Goal: Task Accomplishment & Management: Manage account settings

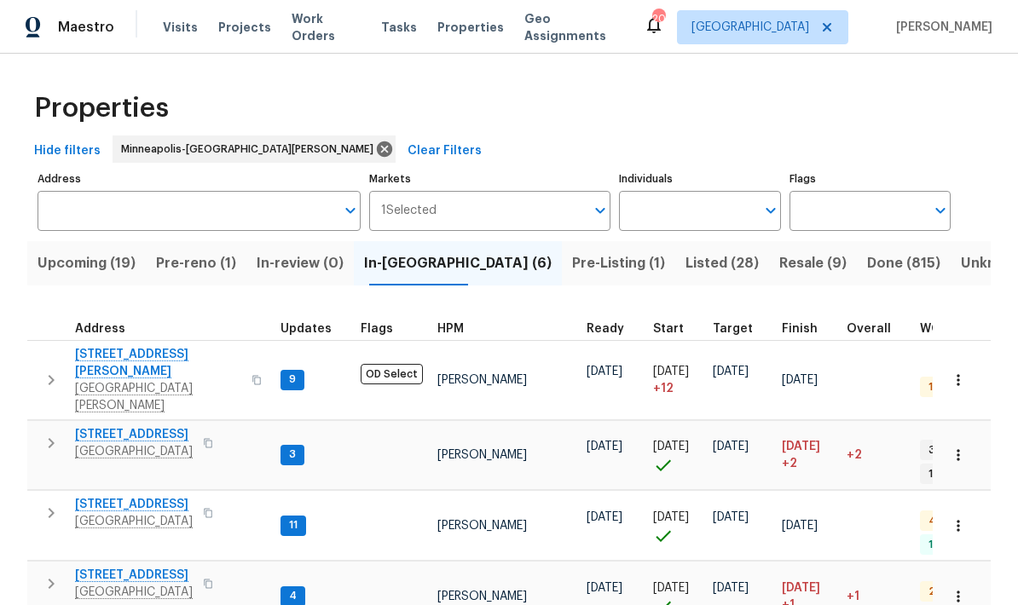
click at [184, 263] on span "Pre-reno (1)" at bounding box center [196, 263] width 80 height 24
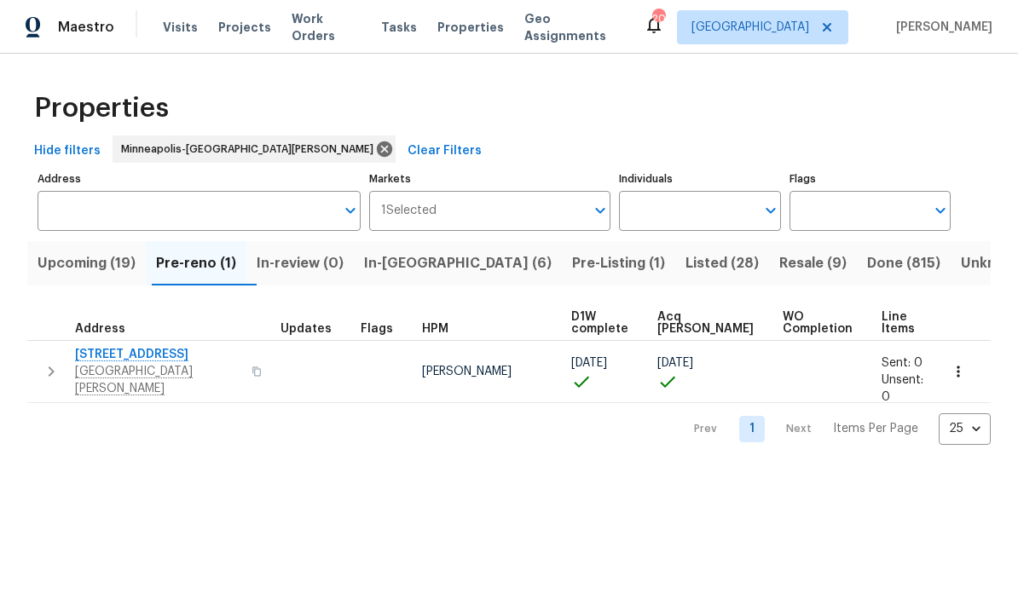
click at [68, 271] on span "Upcoming (19)" at bounding box center [87, 263] width 98 height 24
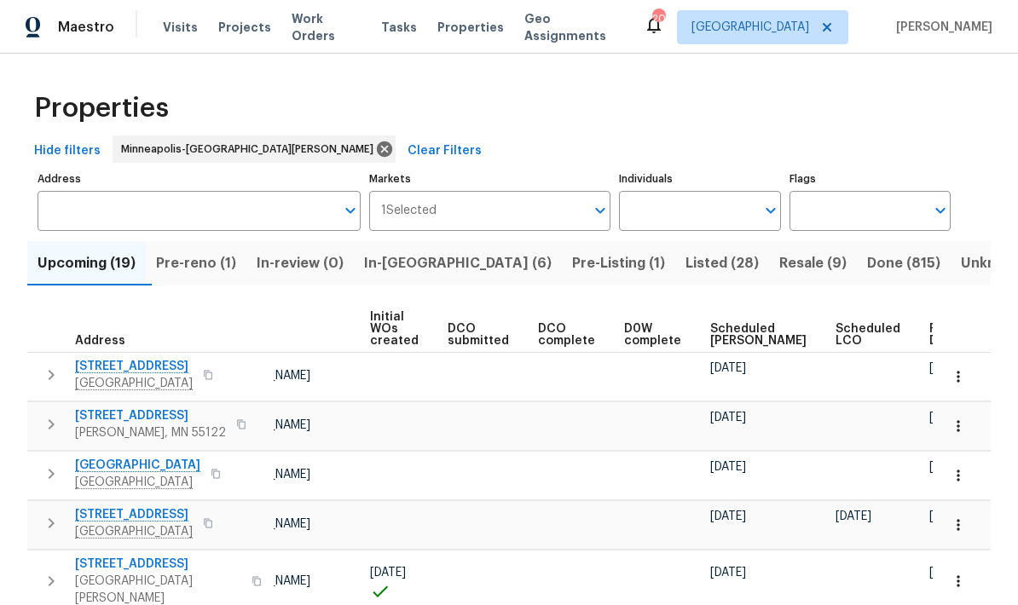
scroll to position [0, 120]
click at [930, 344] on span "Ready Date" at bounding box center [949, 335] width 38 height 24
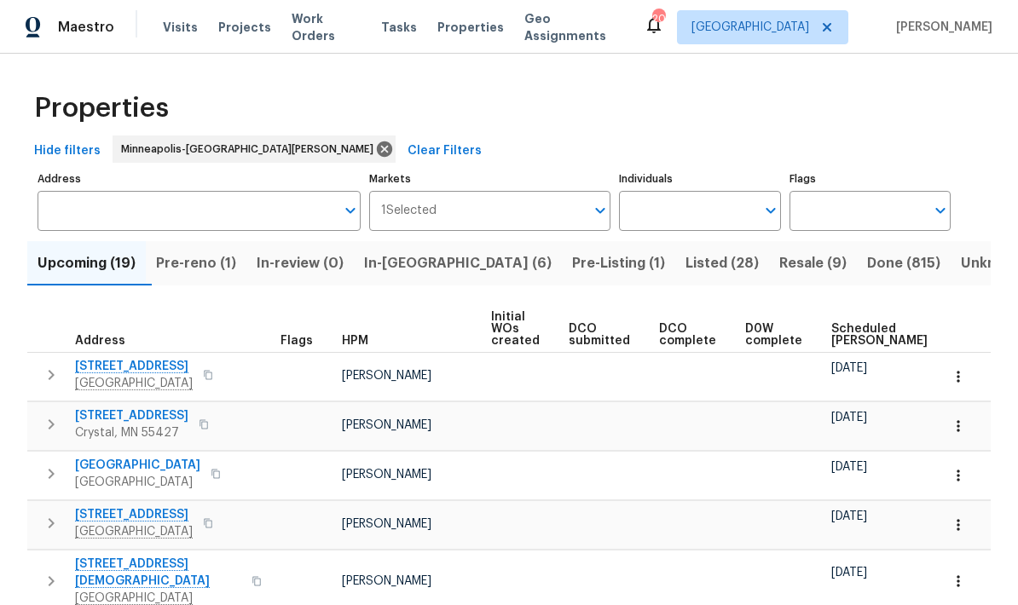
click at [407, 251] on span "In-reno (6)" at bounding box center [458, 263] width 188 height 24
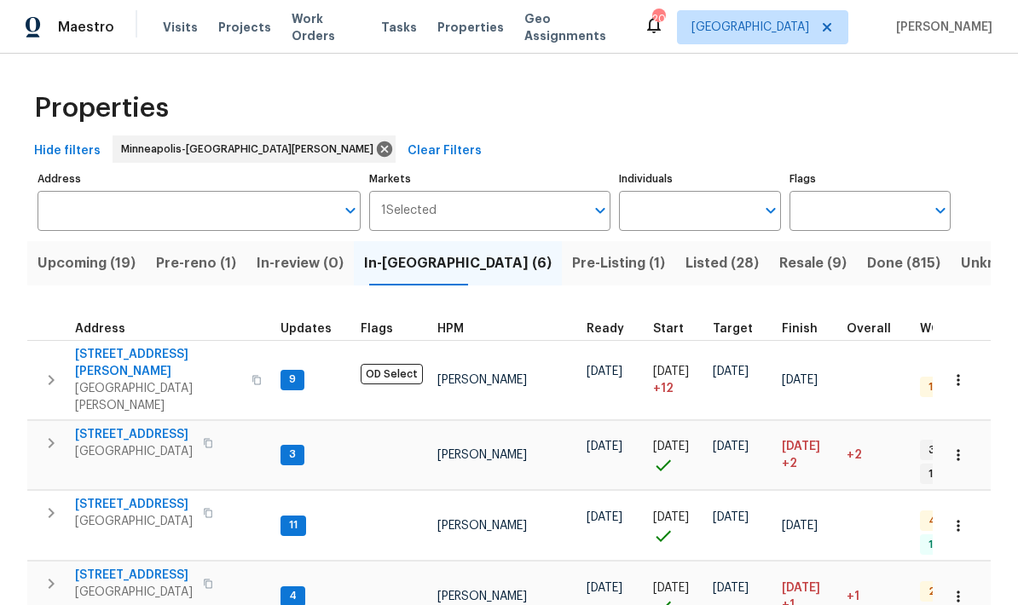
scroll to position [68, 0]
click at [107, 567] on span "[STREET_ADDRESS]" at bounding box center [134, 575] width 118 height 17
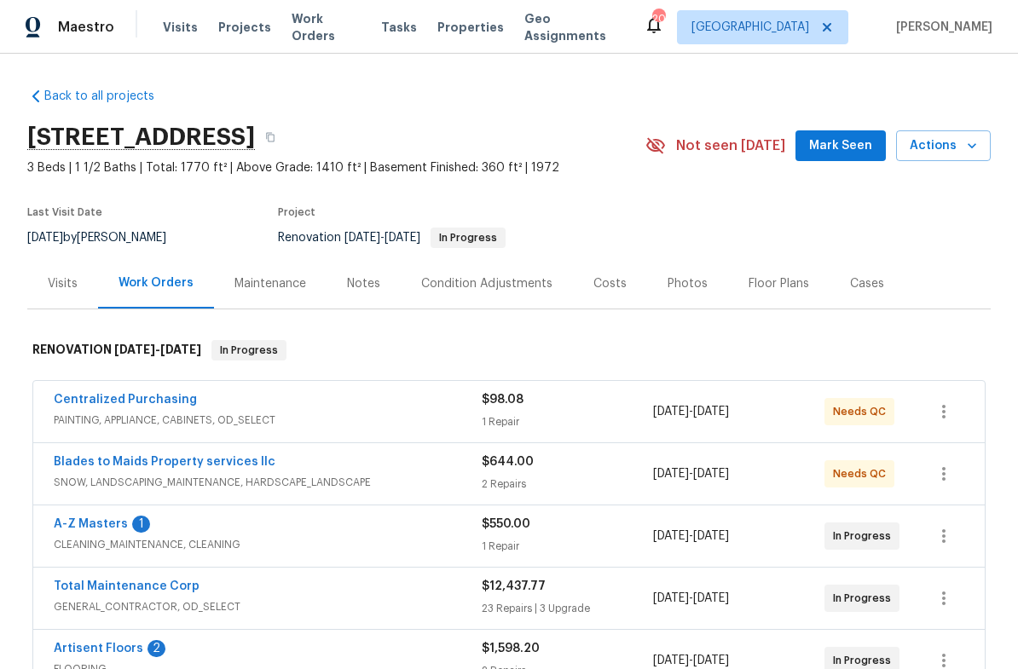
click at [354, 282] on div "Notes" at bounding box center [363, 283] width 33 height 17
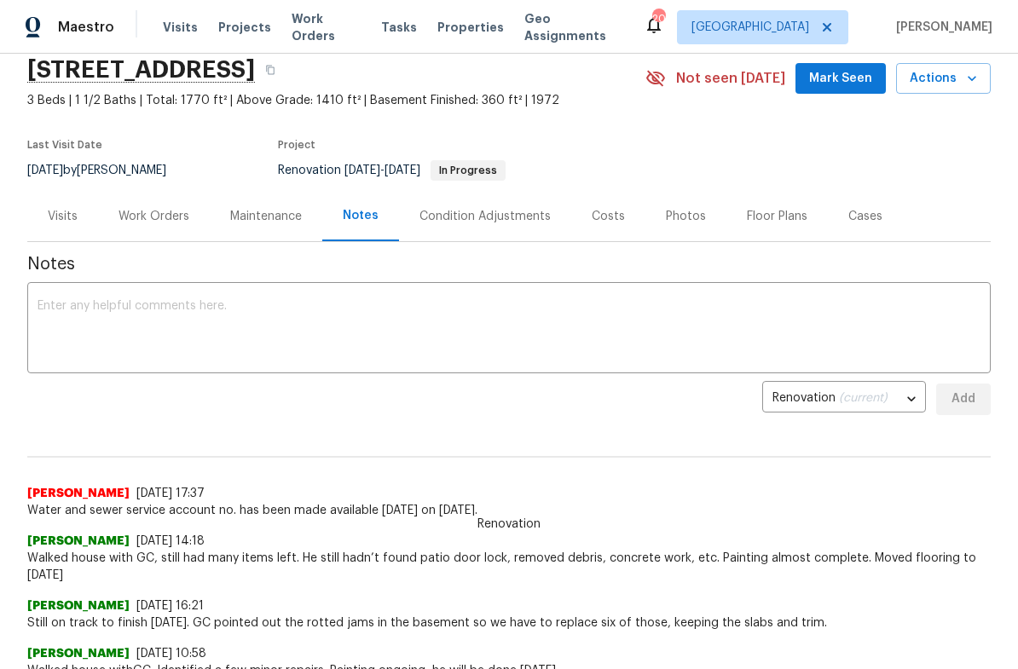
scroll to position [68, 0]
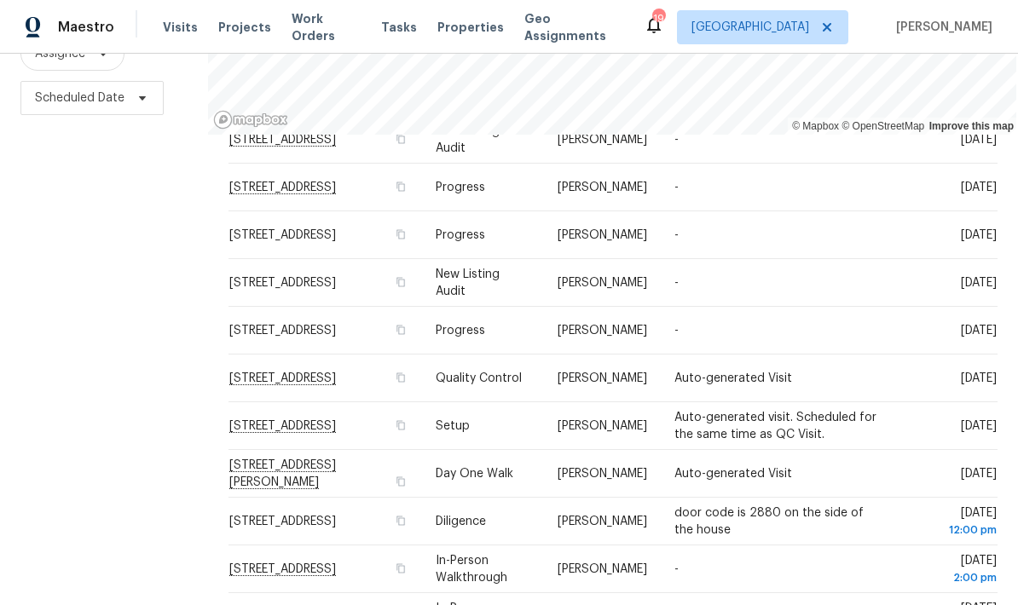
scroll to position [519, 0]
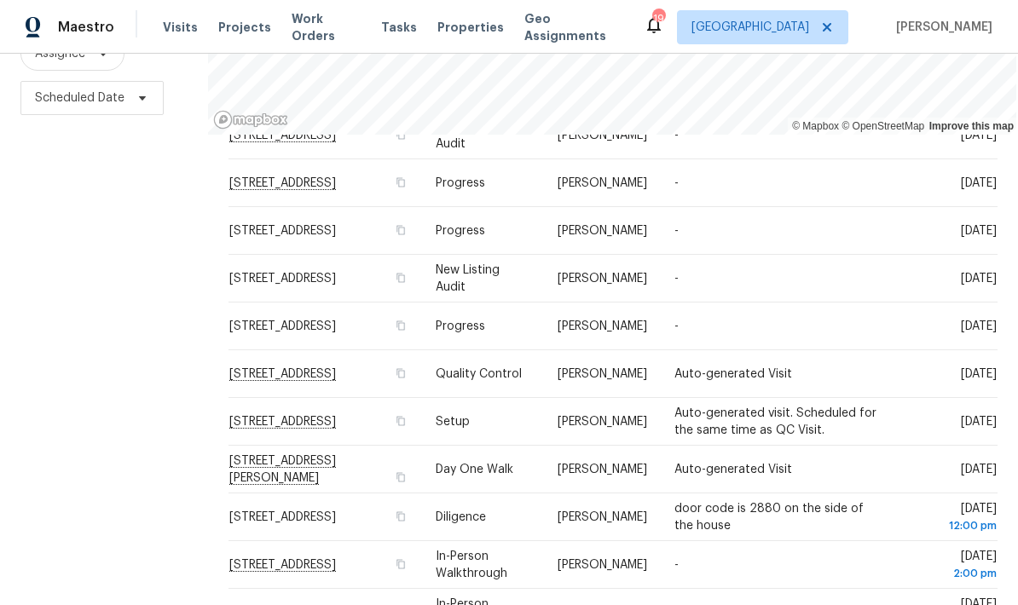
click at [0, 0] on span at bounding box center [0, 0] width 0 height 0
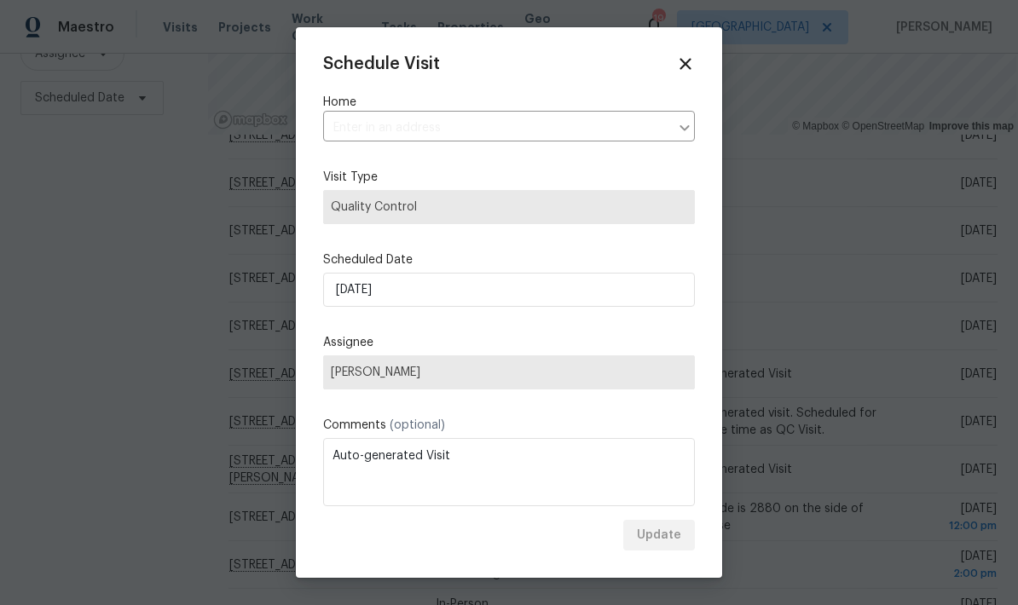
type input "[STREET_ADDRESS]"
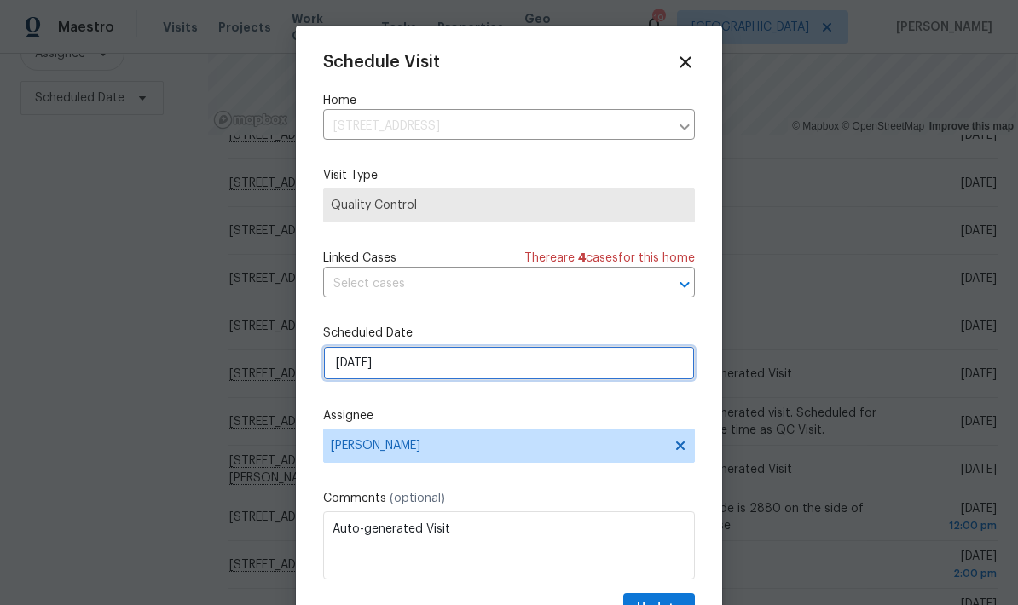
click at [431, 370] on input "[DATE]" at bounding box center [509, 363] width 372 height 34
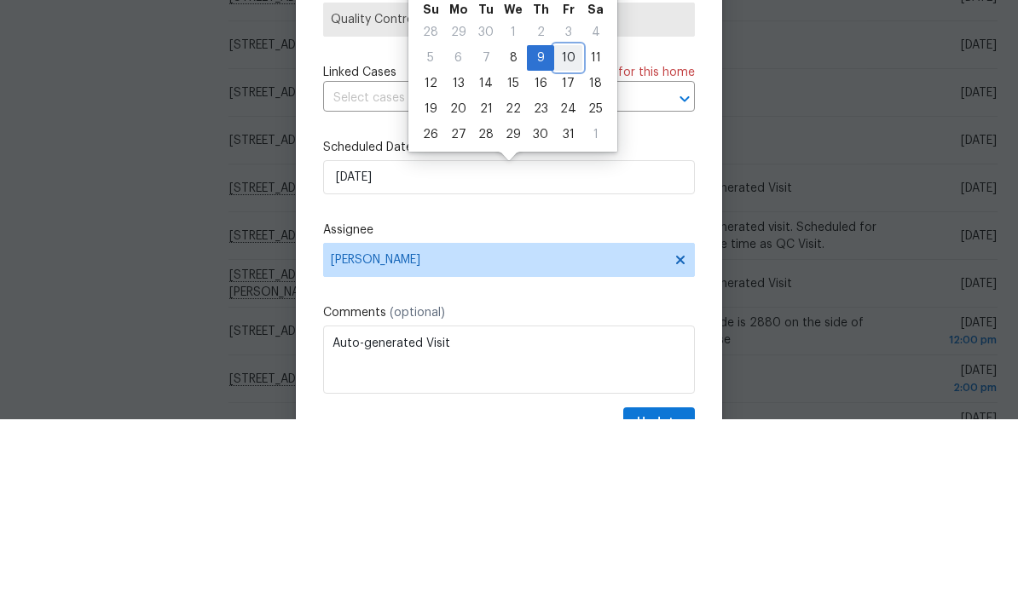
click at [560, 232] on div "10" at bounding box center [568, 244] width 28 height 24
type input "[DATE]"
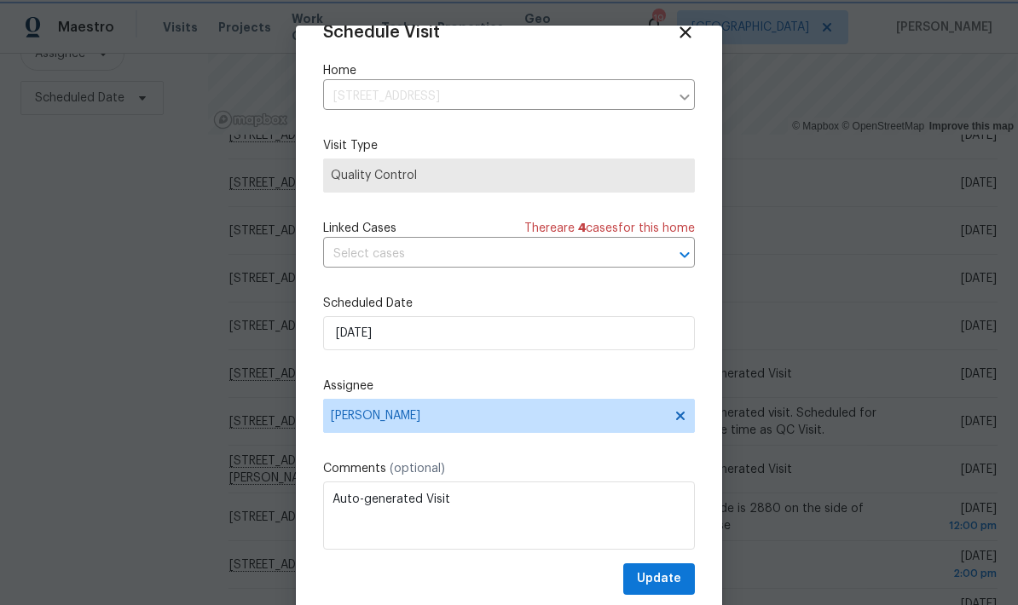
scroll to position [33, 0]
click at [661, 576] on span "Update" at bounding box center [659, 579] width 44 height 21
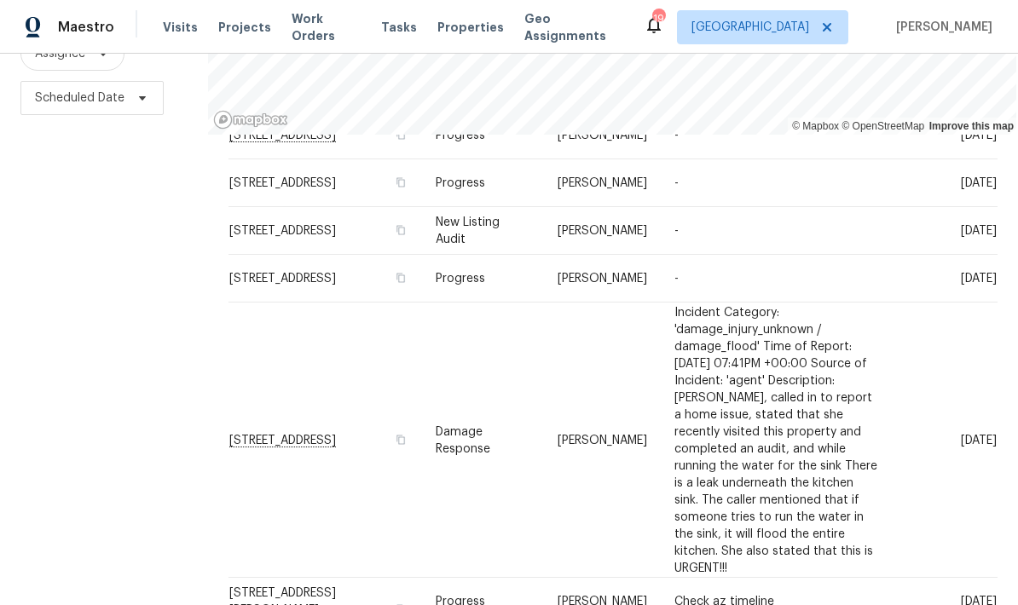
click at [0, 0] on icon at bounding box center [0, 0] width 0 height 0
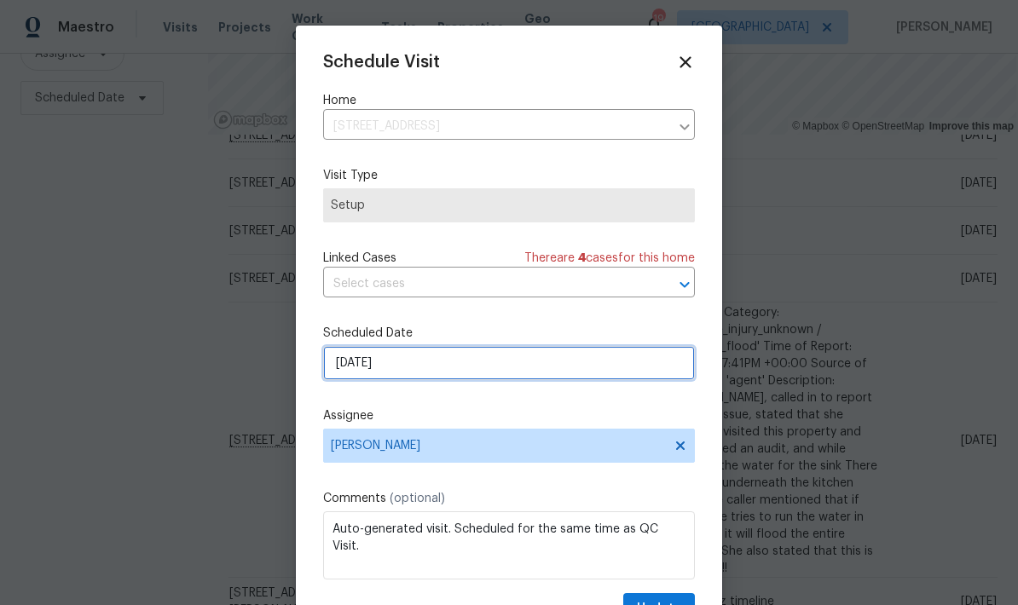
click at [424, 365] on input "[DATE]" at bounding box center [509, 363] width 372 height 34
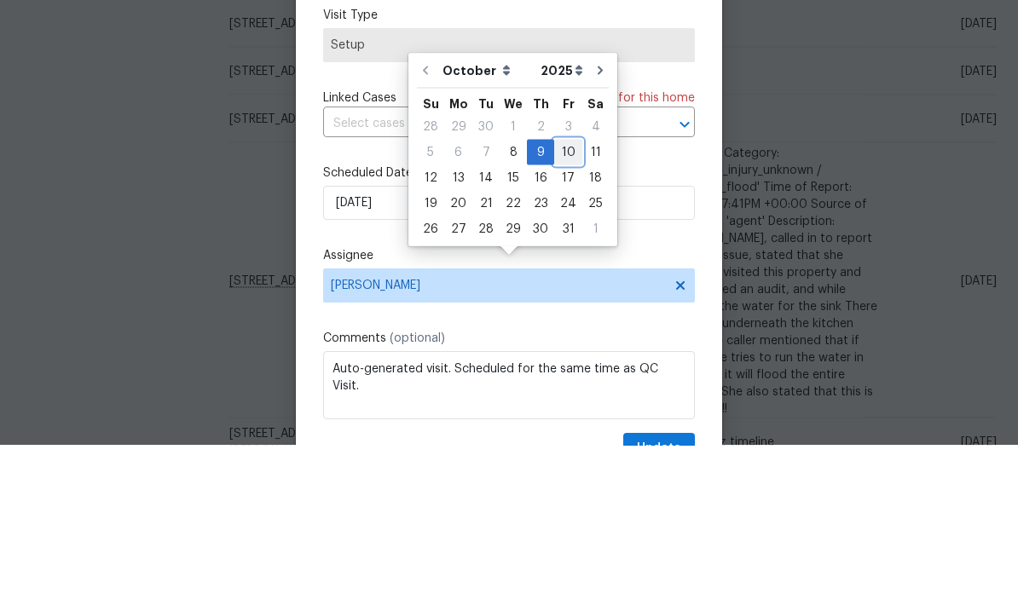
click at [567, 300] on div "10" at bounding box center [568, 312] width 28 height 24
type input "[DATE]"
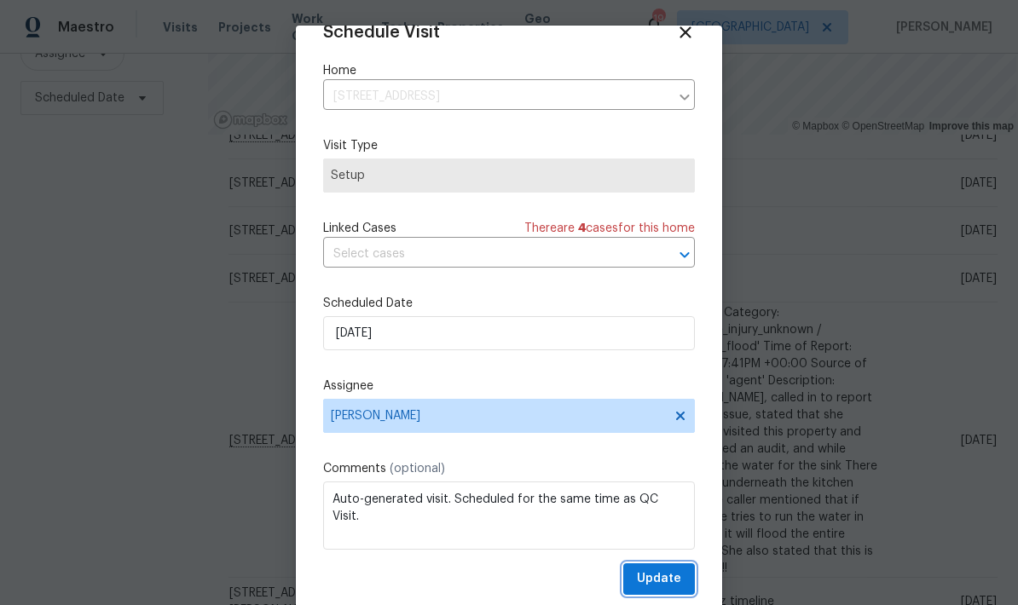
click at [655, 571] on span "Update" at bounding box center [659, 579] width 44 height 21
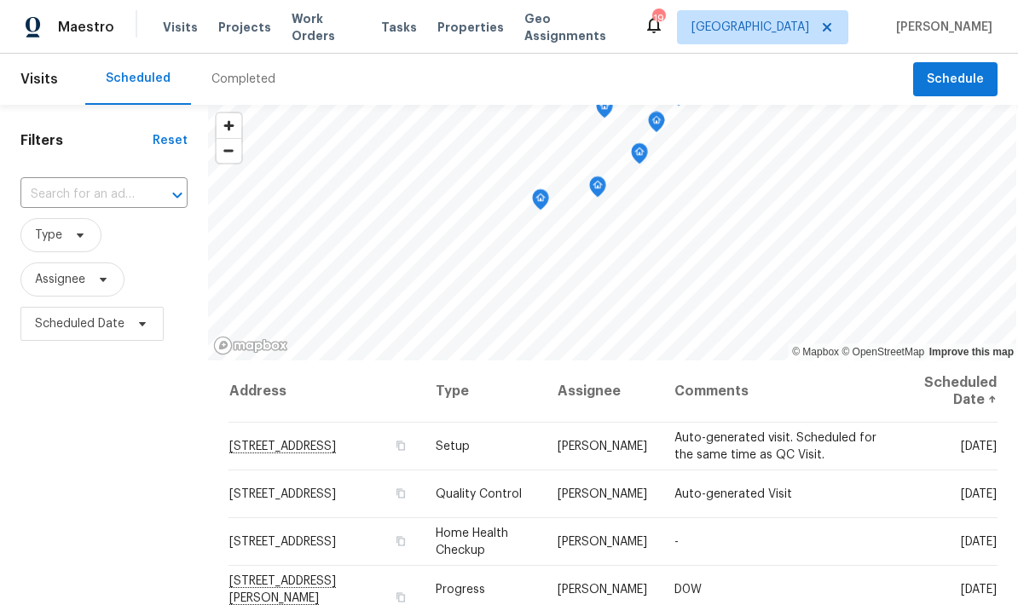
scroll to position [0, 0]
click at [43, 227] on span "Type" at bounding box center [48, 235] width 27 height 17
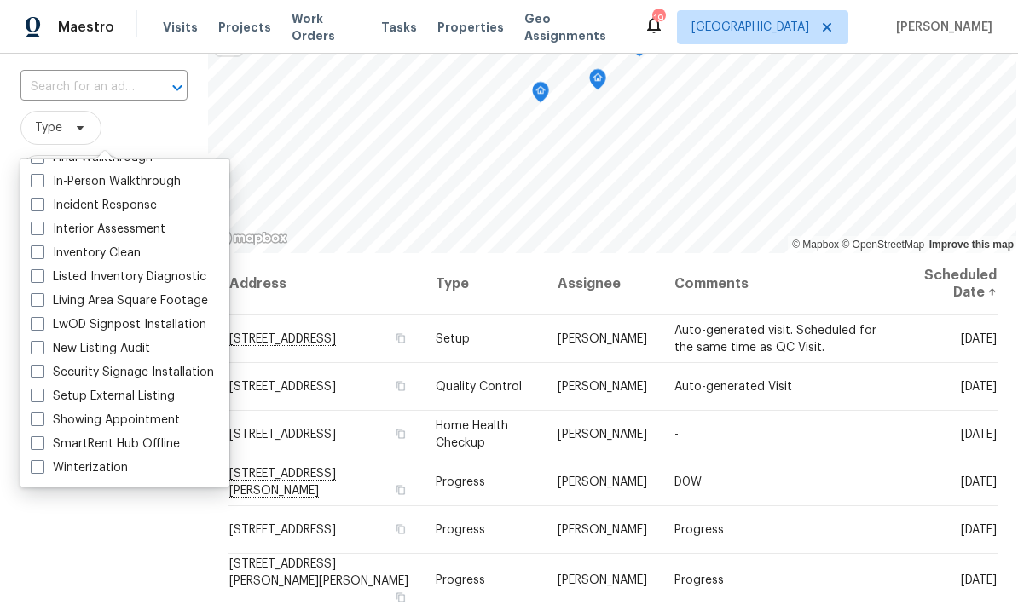
scroll to position [89, 0]
type input "In"
click at [39, 174] on span at bounding box center [38, 181] width 14 height 14
click at [39, 173] on input "In-Person Walkthrough" at bounding box center [36, 178] width 11 height 11
checkbox input "true"
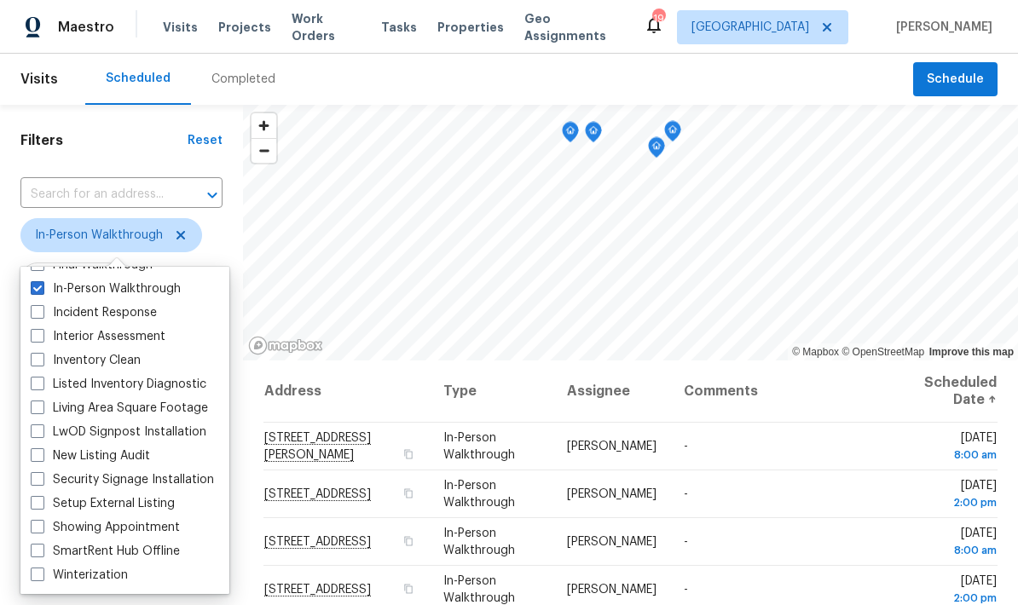
click at [335, 66] on div "Scheduled Completed" at bounding box center [499, 79] width 828 height 51
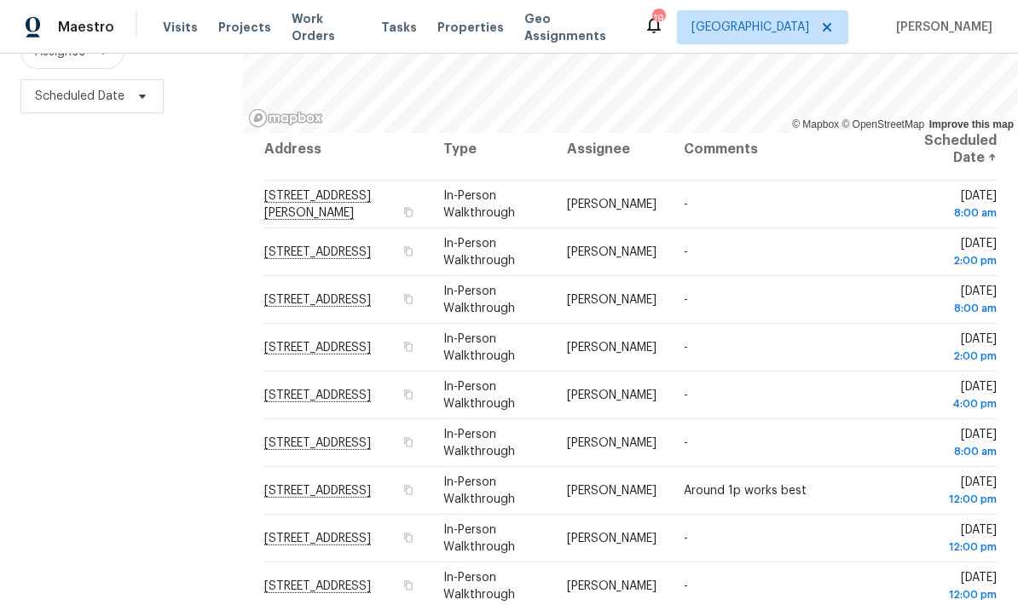
scroll to position [226, 0]
